Goal: Transaction & Acquisition: Purchase product/service

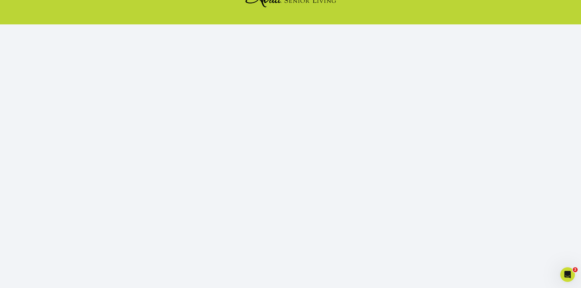
scroll to position [56, 0]
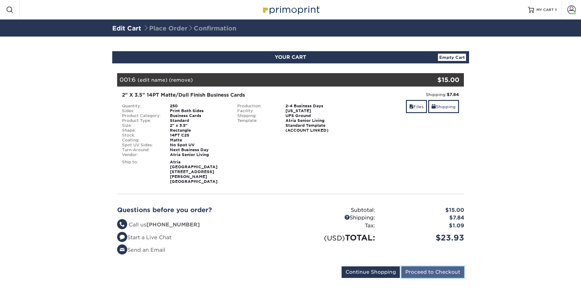
click at [414, 266] on input "Proceed to Checkout" at bounding box center [432, 272] width 63 height 12
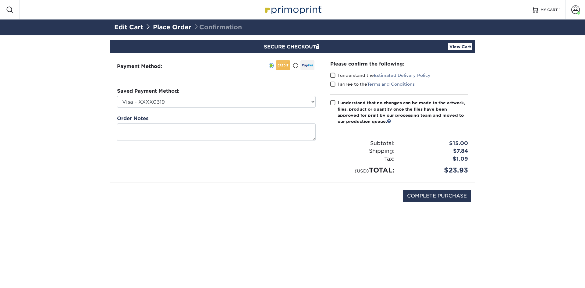
click at [333, 73] on span at bounding box center [332, 76] width 5 height 6
click at [0, 0] on input "I understand the Estimated Delivery Policy" at bounding box center [0, 0] width 0 height 0
click at [331, 85] on span at bounding box center [332, 84] width 5 height 6
click at [0, 0] on input "I agree to the Terms and Conditions" at bounding box center [0, 0] width 0 height 0
click at [333, 102] on span at bounding box center [332, 103] width 5 height 6
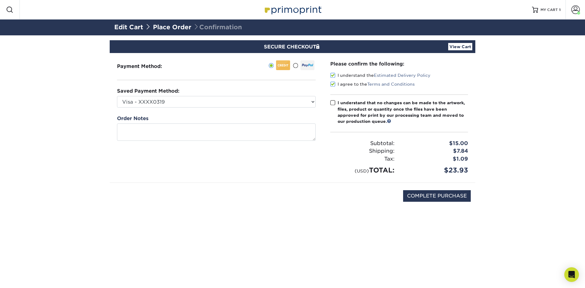
click at [0, 0] on input "I understand that no changes can be made to the artwork, files, product or quan…" at bounding box center [0, 0] width 0 height 0
click at [441, 196] on input "COMPLETE PURCHASE" at bounding box center [437, 196] width 68 height 12
type input "PROCESSING, PLEASE WAIT..."
